Goal: Feedback & Contribution: Contribute content

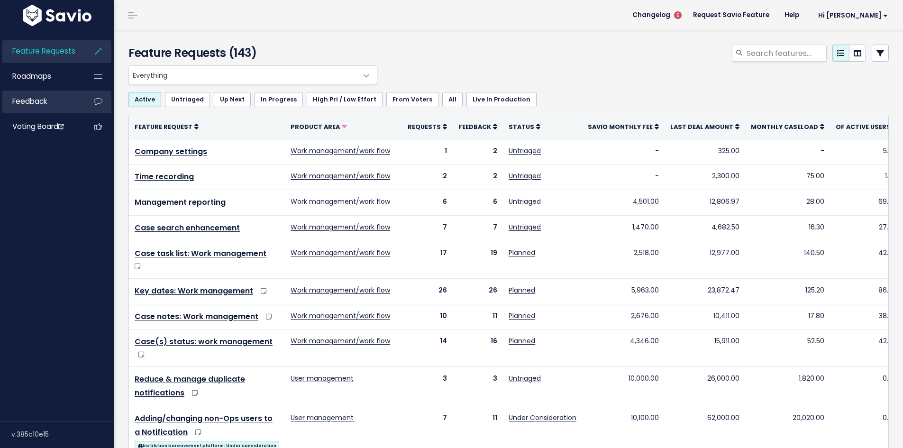
click at [25, 94] on link "Feedback" at bounding box center [40, 102] width 76 height 22
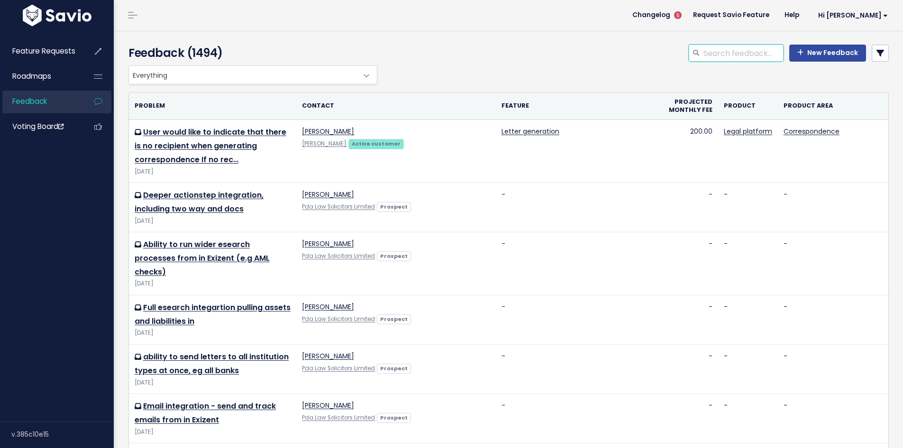
click at [725, 53] on input "search" at bounding box center [742, 53] width 81 height 17
type input "iht400 calculation"
click at [876, 50] on icon at bounding box center [880, 53] width 8 height 8
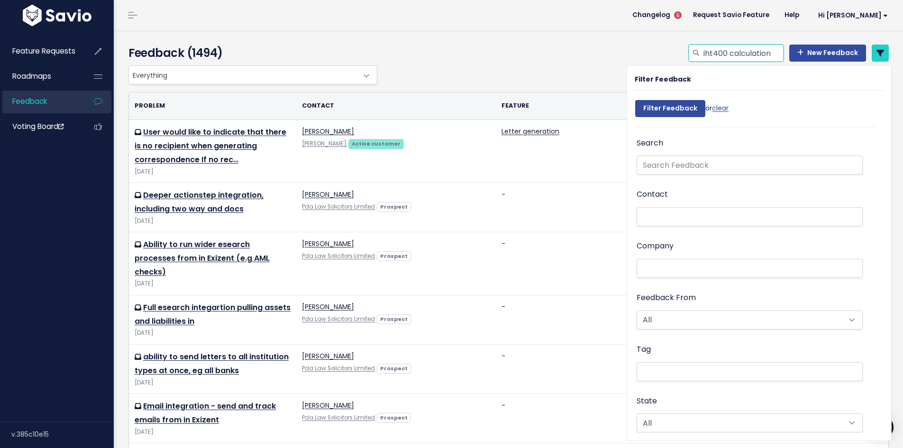
drag, startPoint x: 769, startPoint y: 53, endPoint x: 638, endPoint y: 53, distance: 131.3
click at [638, 53] on div "iht400 calculation New Feedback" at bounding box center [638, 55] width 517 height 21
click at [690, 164] on input "text" at bounding box center [749, 164] width 226 height 19
paste input "iht400 calculation"
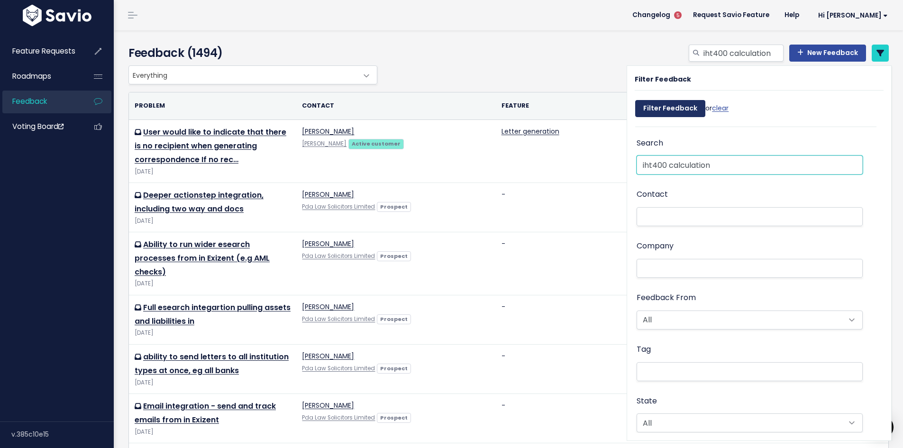
type input "iht400 calculation"
click at [680, 109] on input "Filter Feedback" at bounding box center [670, 108] width 70 height 17
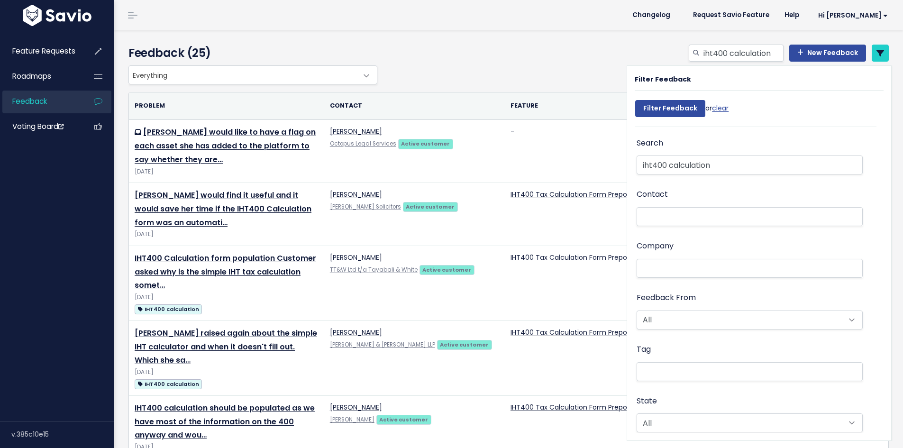
select select
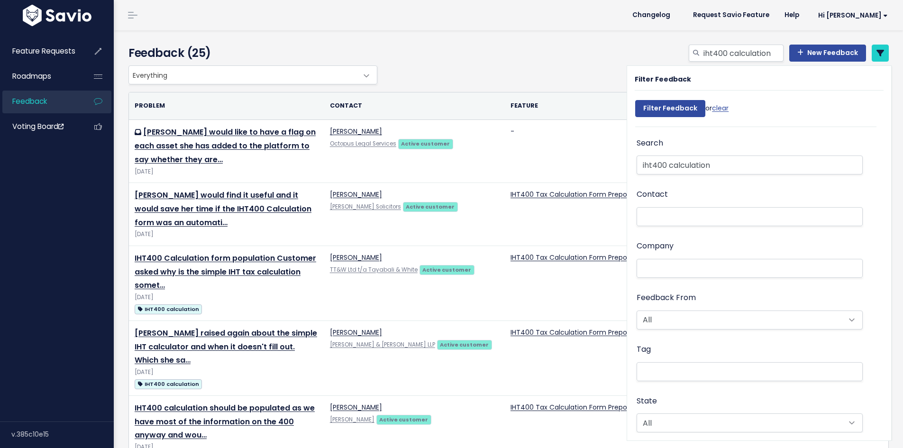
select select
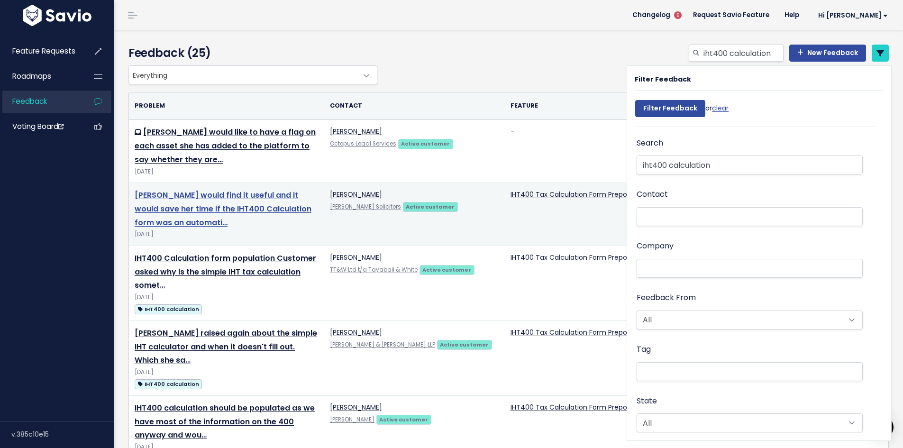
click at [230, 208] on link "Emma would find it useful and it would save her time if the IHT400 Calculation …" at bounding box center [223, 209] width 177 height 38
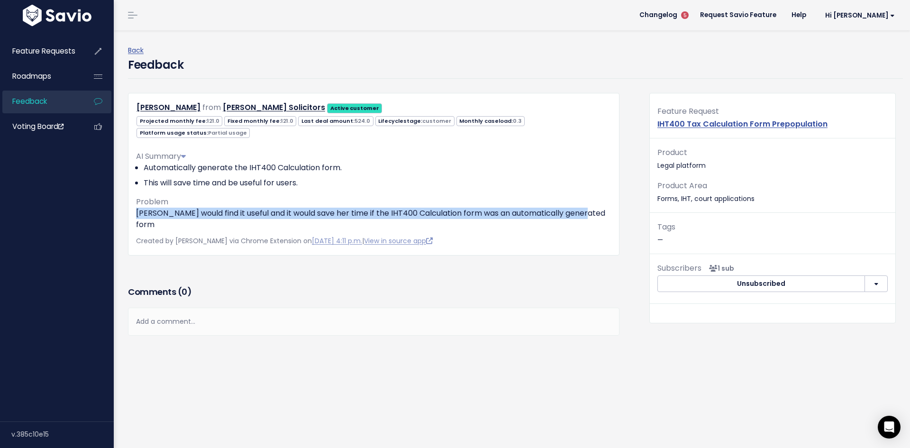
drag, startPoint x: 136, startPoint y: 213, endPoint x: 604, endPoint y: 210, distance: 467.7
click at [604, 210] on p "Emma would find it useful and it would save her time if the IHT400 Calculation …" at bounding box center [373, 219] width 475 height 23
copy p "Emma would find it useful and it would save her time if the IHT400 Calculation …"
click at [133, 48] on link "Back" at bounding box center [136, 49] width 16 height 9
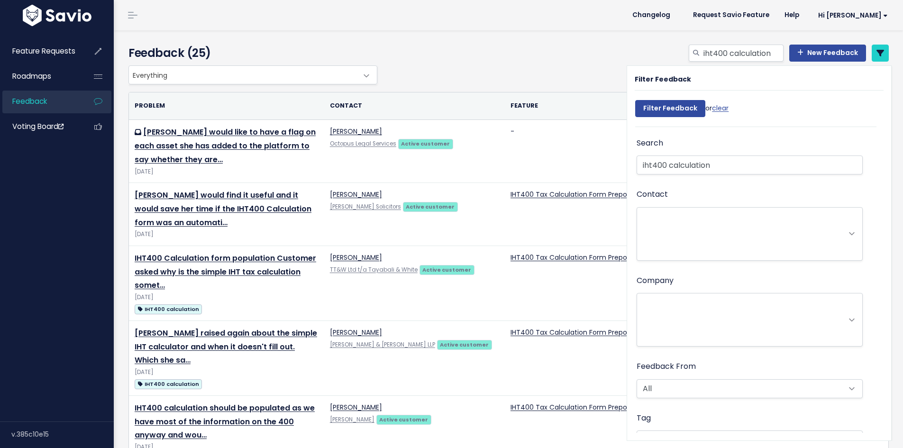
select select
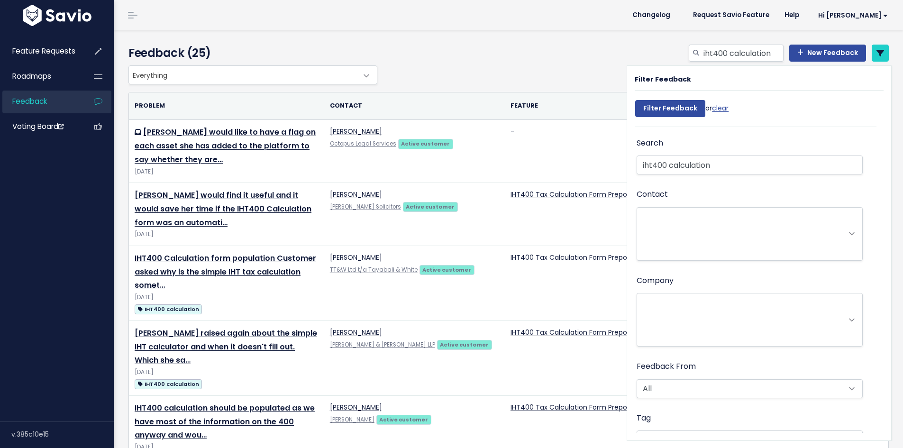
select select
click at [836, 50] on link "New Feedback" at bounding box center [827, 53] width 77 height 17
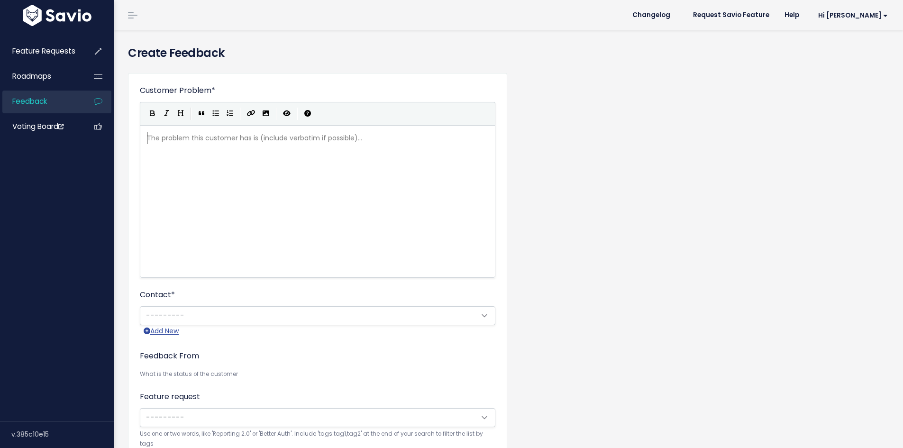
scroll to position [1, 0]
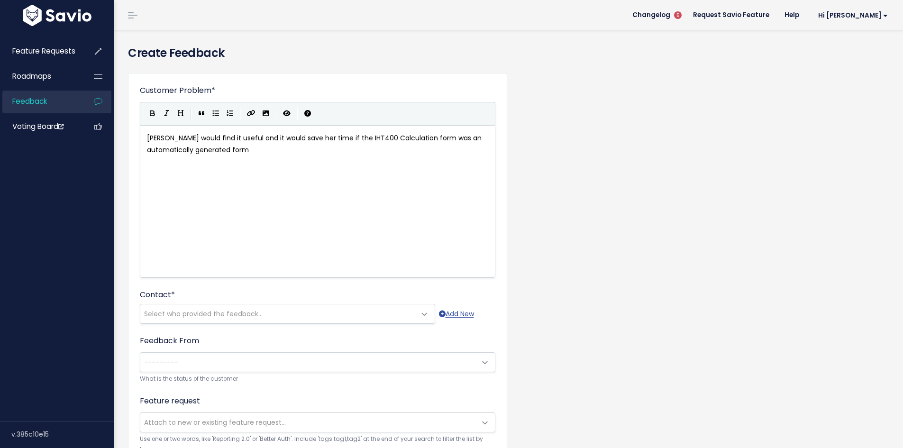
click at [148, 138] on span "[PERSON_NAME] would find it useful and it would save her time if the IHT400 Cal…" at bounding box center [315, 143] width 336 height 21
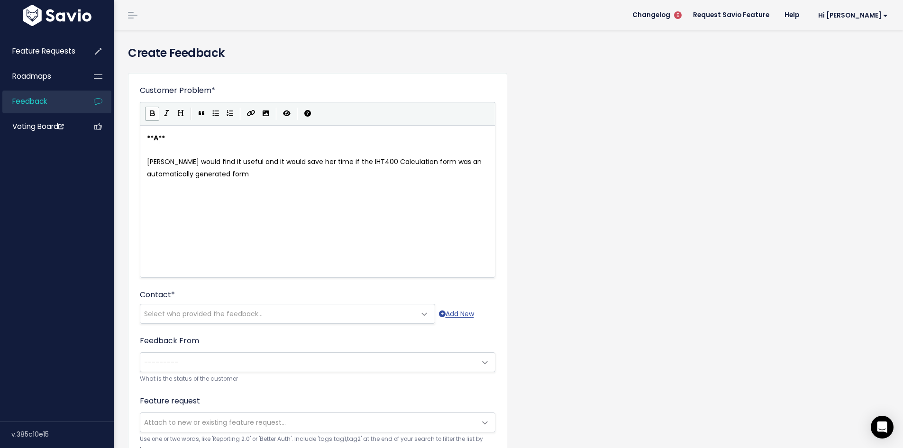
type textarea "Aut"
type textarea "IHT0"
type textarea "400 Calculation Form - p"
type textarea "Auto-generation ad"
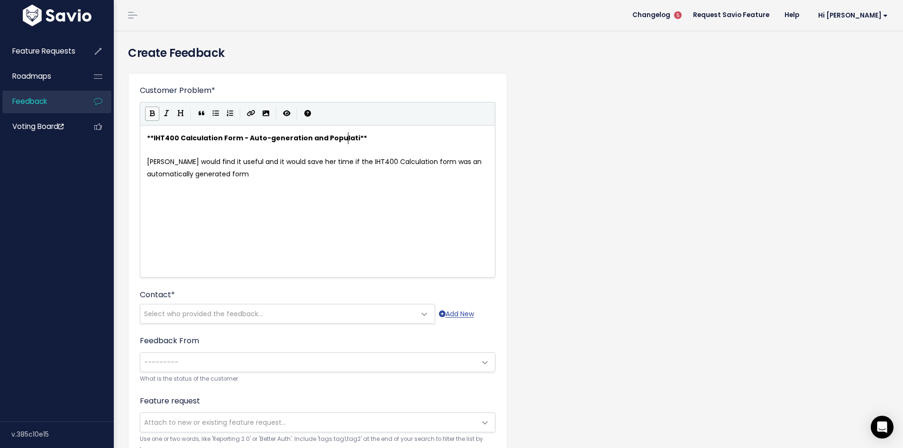
type textarea "nd Population"
click at [152, 160] on span "[PERSON_NAME] would find it useful and it would save her time if the IHT400 Cal…" at bounding box center [315, 167] width 336 height 21
type textarea "User"
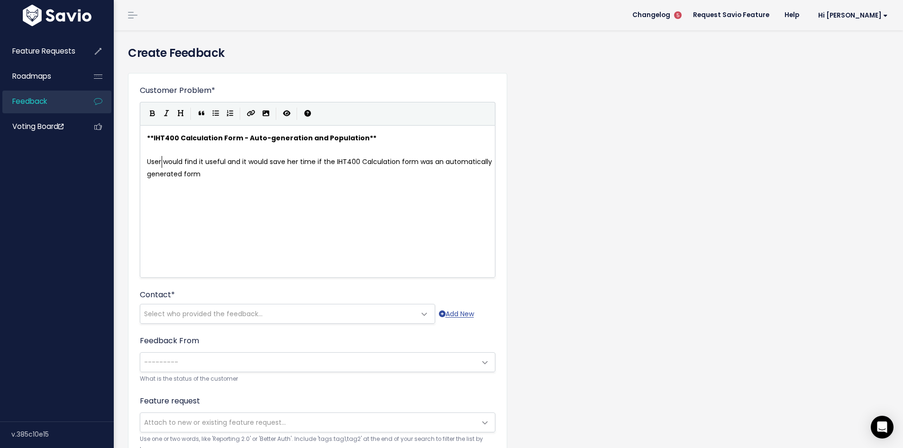
click at [225, 162] on span "User would find it useful and it would save her time if the IHT400 Calculation …" at bounding box center [320, 167] width 347 height 21
type textarea "e"
type textarea "her"
drag, startPoint x: 287, startPoint y: 161, endPoint x: 297, endPoint y: 161, distance: 9.5
click at [480, 163] on pre "User would find it useful and it would save time if the IHT400 Calculation form…" at bounding box center [321, 168] width 352 height 24
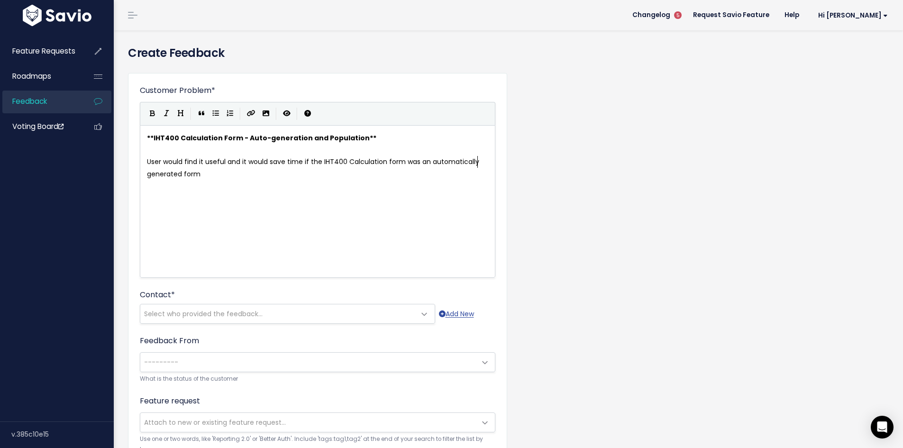
click at [182, 174] on span "User would find it useful and it would save time if the IHT400 Calculation form…" at bounding box center [314, 167] width 334 height 21
type textarea "and popupl"
type textarea "ulated"
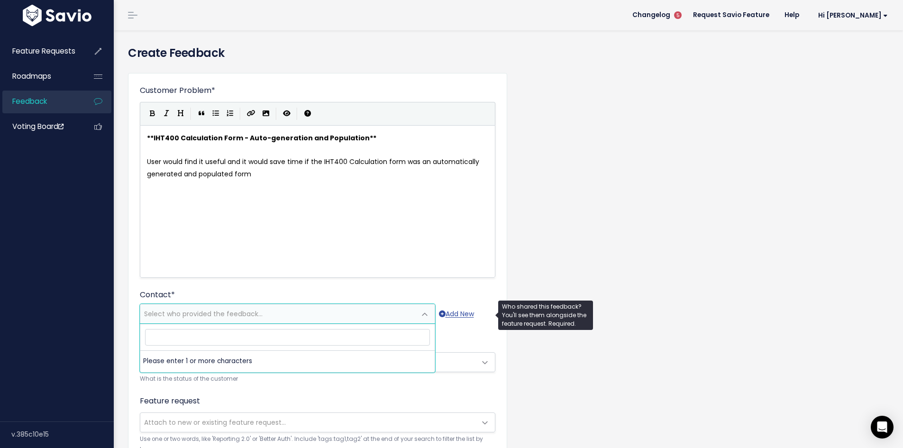
click at [231, 311] on span "Select who provided the feedback..." at bounding box center [203, 313] width 118 height 9
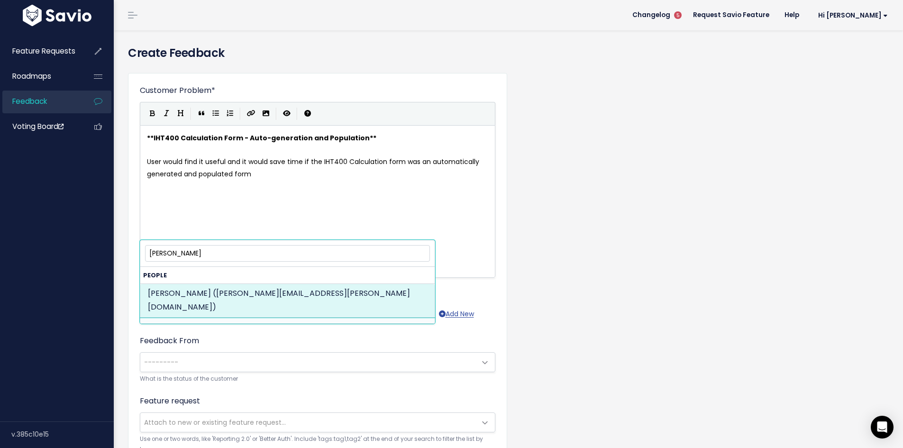
type input "maciej"
select select "ACTIVE"
select select "92982840"
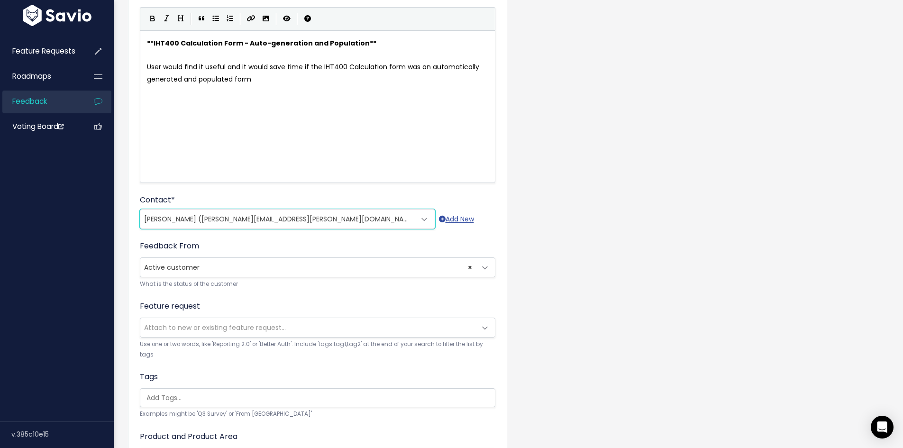
scroll to position [142, 0]
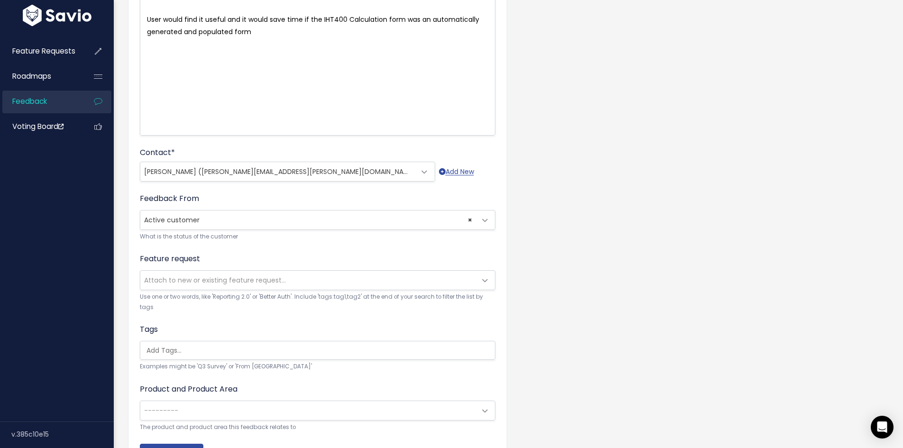
click at [199, 288] on span "Attach to new or existing feature request..." at bounding box center [308, 280] width 336 height 19
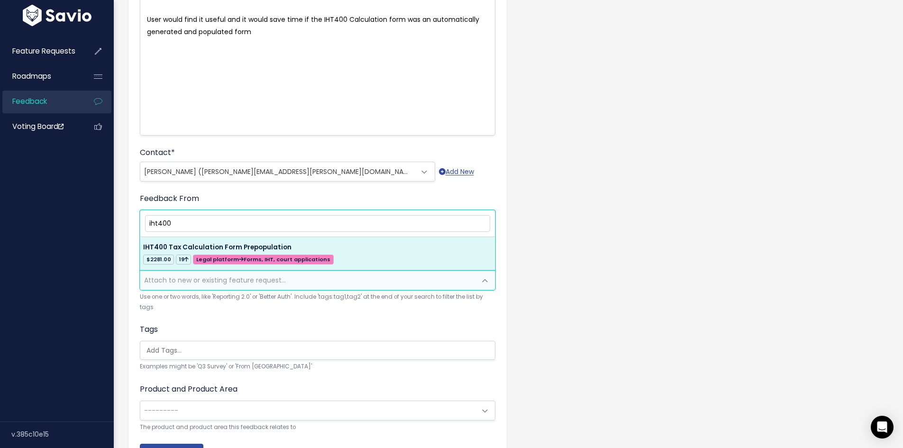
type input "iht400"
select select "34741"
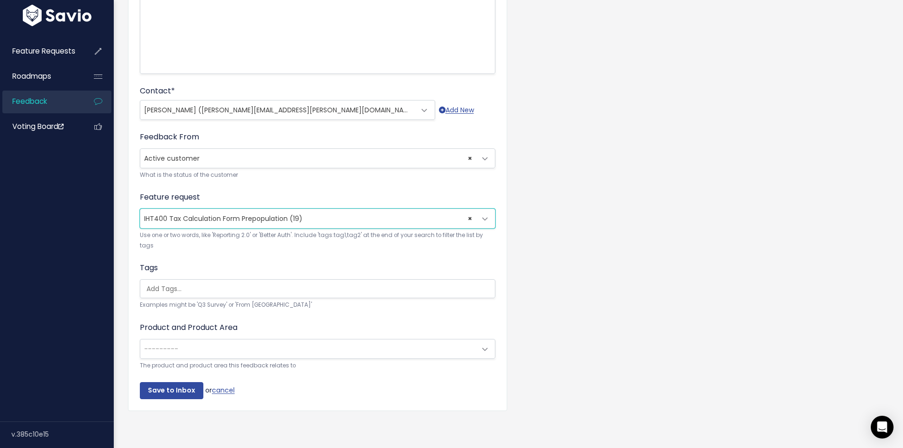
scroll to position [211, 0]
click at [198, 339] on span "---------" at bounding box center [308, 348] width 336 height 19
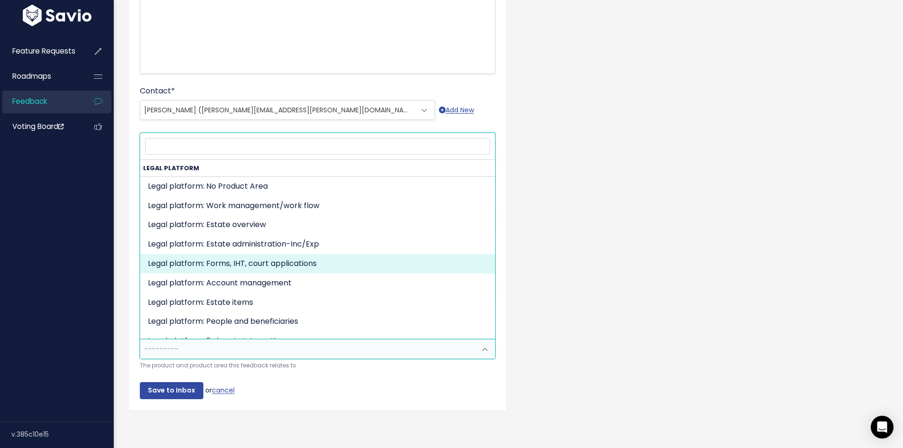
select select "MAIN:ONBOARDING"
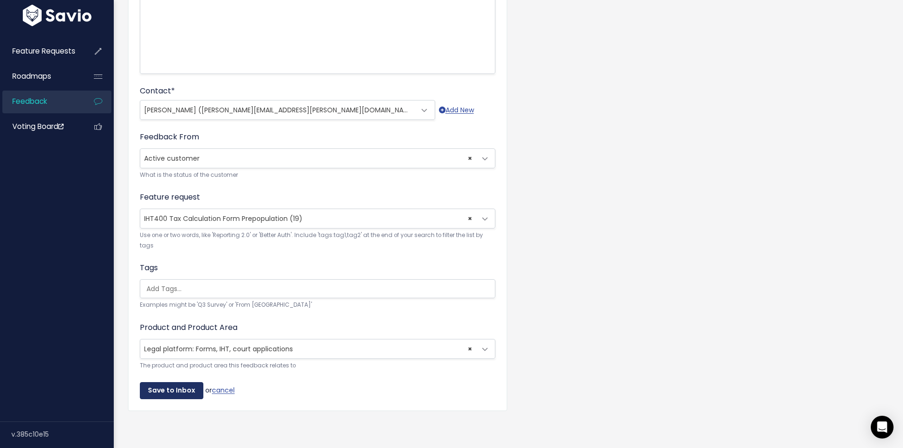
click at [171, 382] on input "Save to Inbox" at bounding box center [171, 390] width 63 height 17
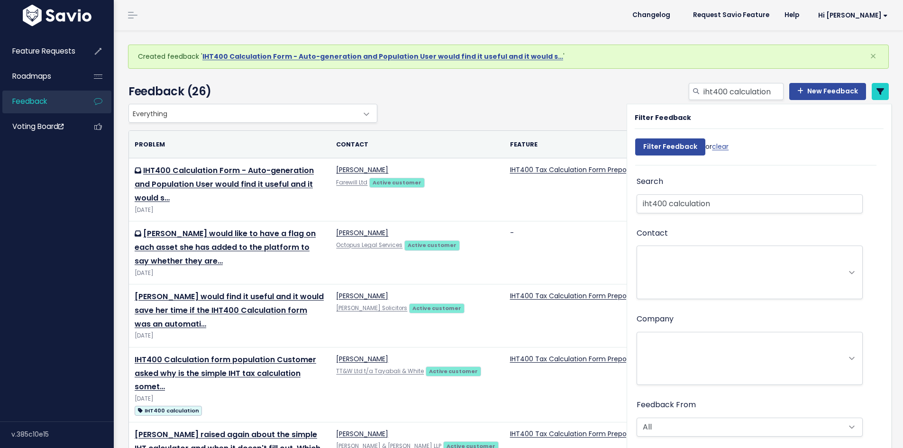
select select
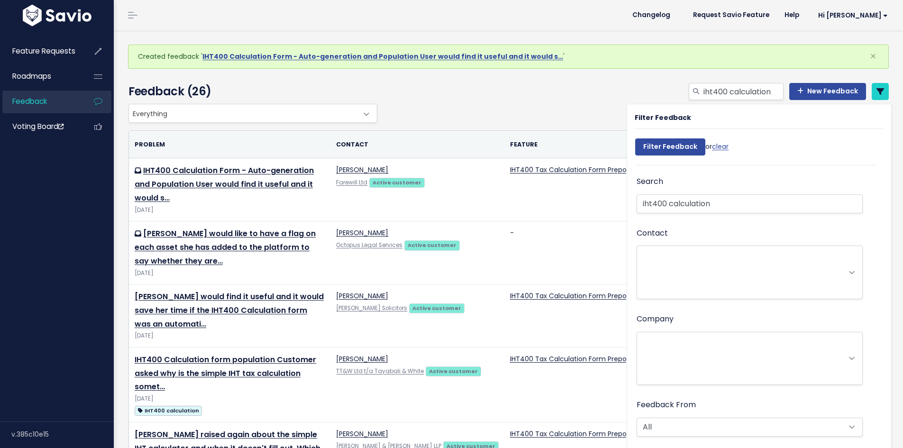
select select
click at [507, 100] on div "iht400 calculation New Feedback" at bounding box center [638, 93] width 517 height 21
click at [722, 149] on link "clear" at bounding box center [720, 146] width 17 height 9
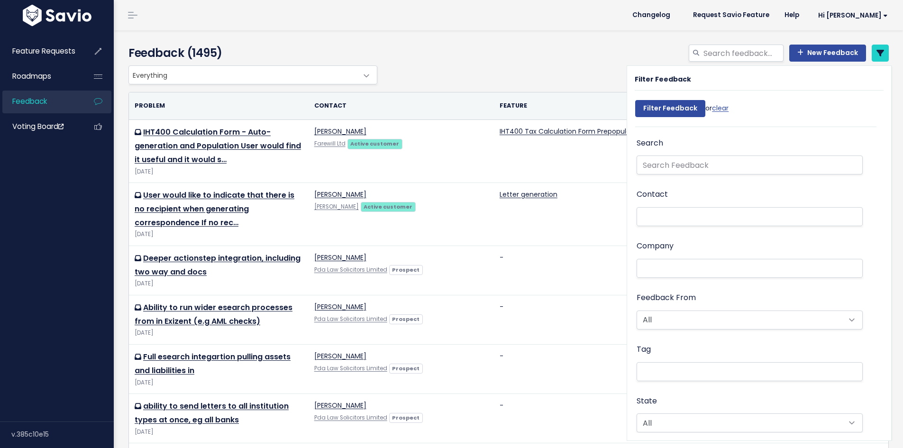
select select
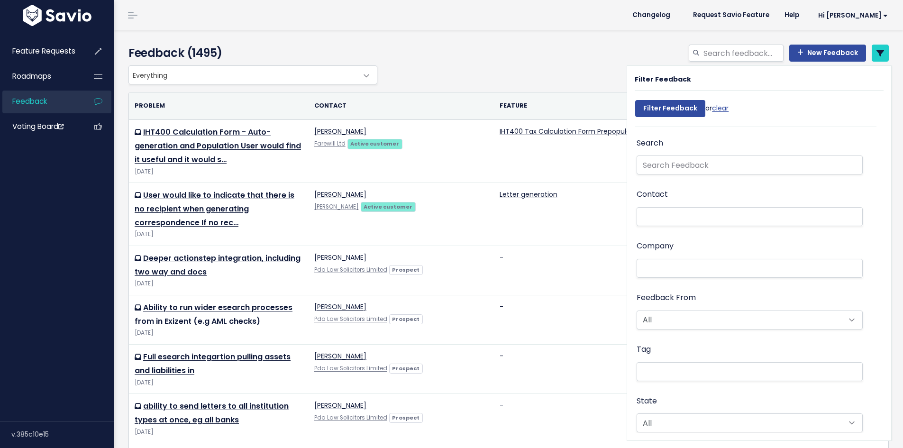
select select
click at [720, 107] on link "clear" at bounding box center [720, 107] width 17 height 9
select select
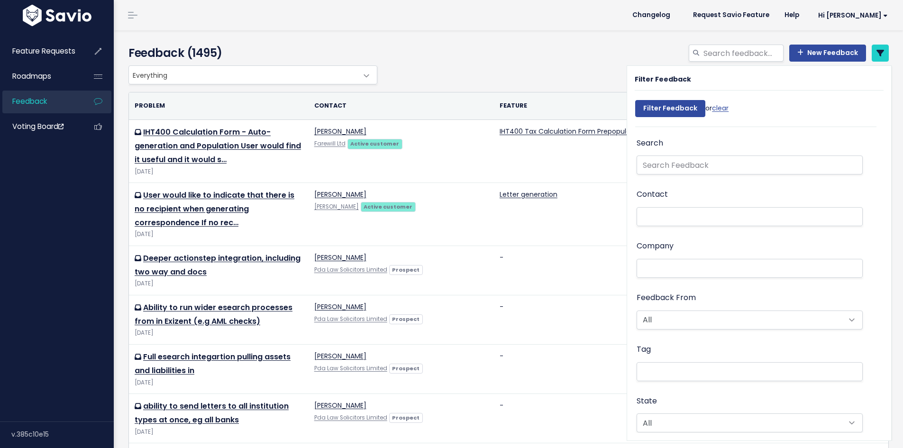
select select
click at [879, 56] on link at bounding box center [879, 53] width 17 height 17
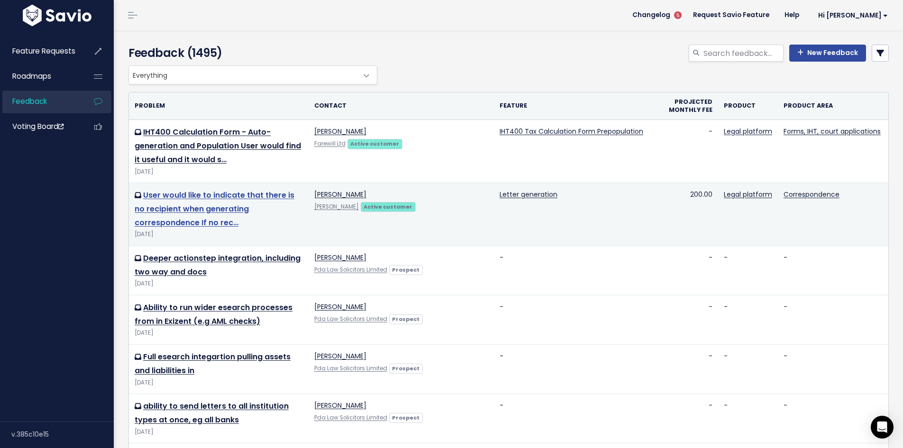
click at [259, 206] on link "User would like to indicate that there is no recipient when generating correspo…" at bounding box center [215, 209] width 160 height 38
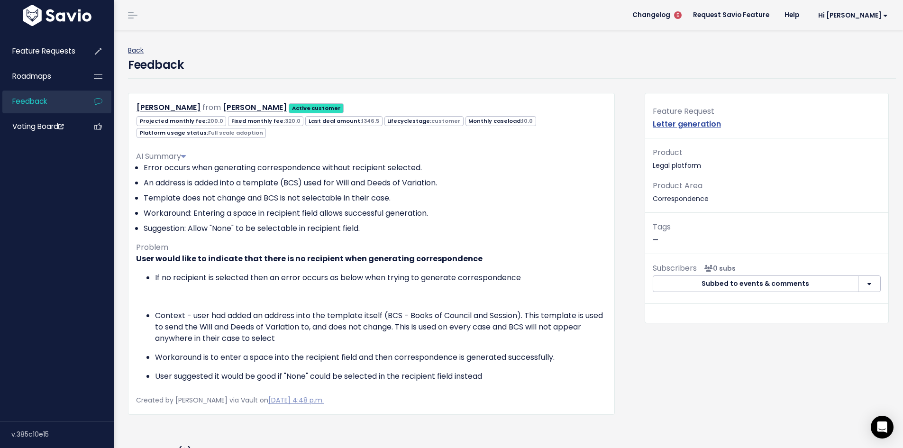
click at [142, 52] on link "Back" at bounding box center [136, 49] width 16 height 9
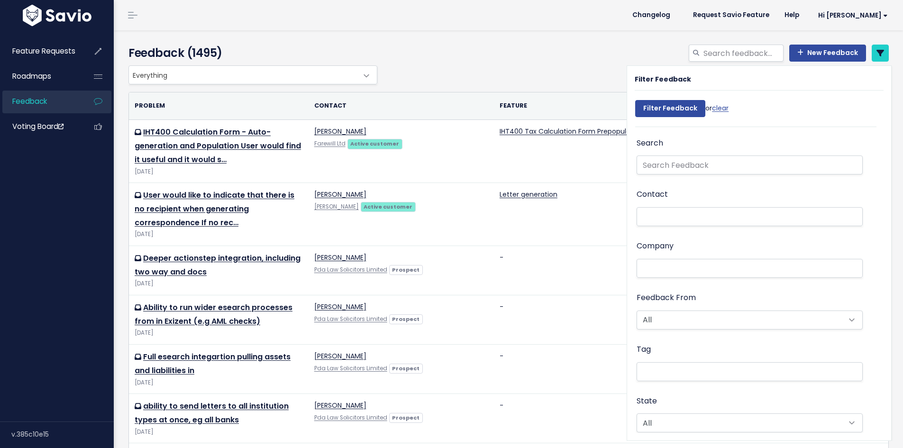
select select
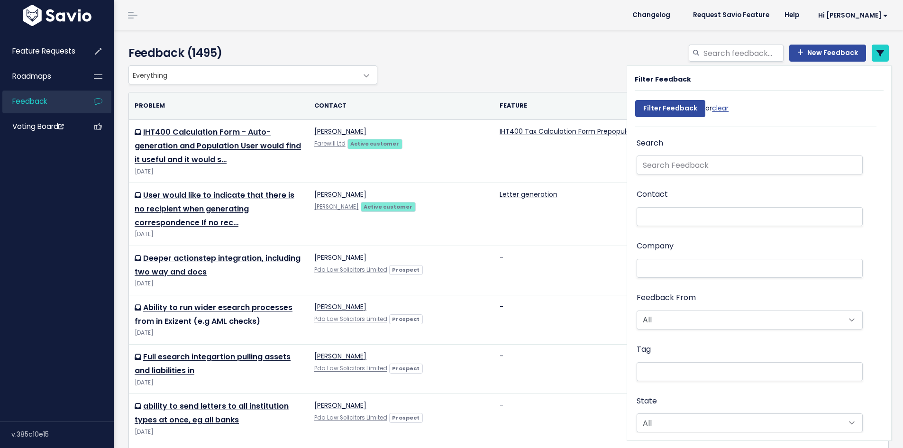
select select
click at [717, 108] on link "clear" at bounding box center [720, 107] width 17 height 9
select select
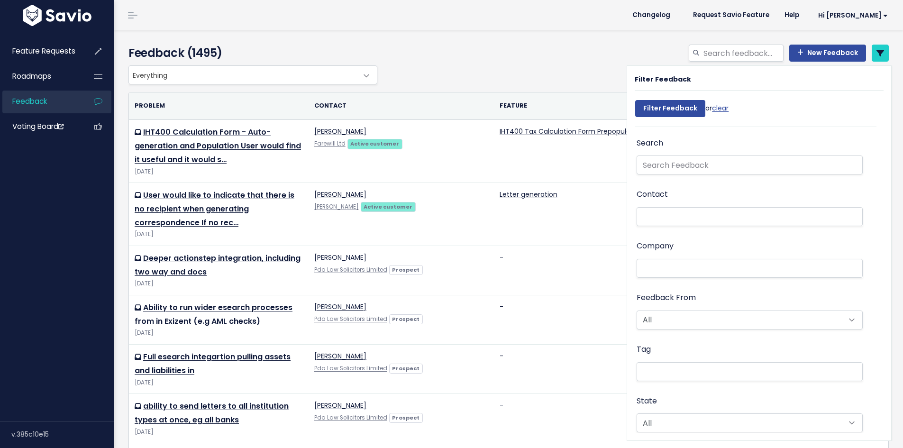
select select
click at [876, 50] on icon at bounding box center [880, 53] width 8 height 8
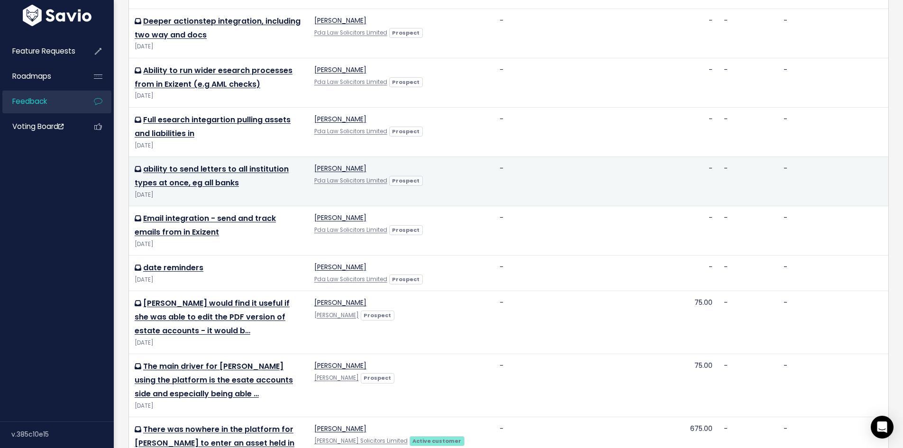
scroll to position [284, 0]
